Goal: Information Seeking & Learning: Learn about a topic

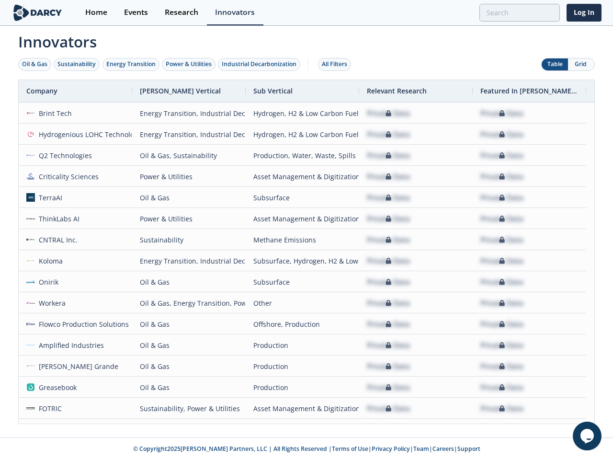
click at [35, 64] on div "Oil & Gas" at bounding box center [34, 64] width 25 height 9
click at [77, 64] on div "Sustainability" at bounding box center [76, 64] width 38 height 9
click at [131, 64] on div "Energy Transition" at bounding box center [130, 64] width 49 height 9
click at [190, 64] on div "Power & Utilities" at bounding box center [189, 64] width 46 height 9
click at [261, 64] on div "Industrial Decarbonization" at bounding box center [259, 64] width 75 height 9
